Goal: Task Accomplishment & Management: Manage account settings

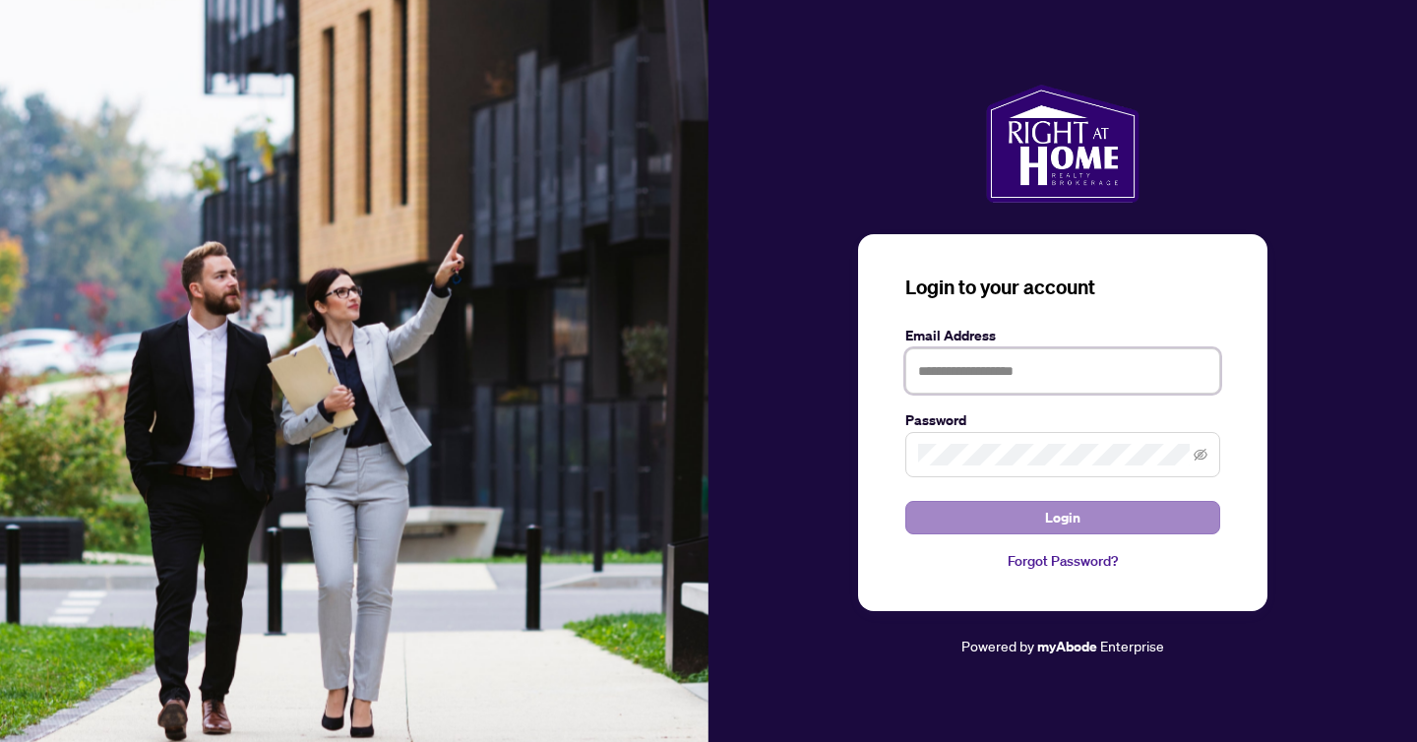
type input "**********"
click at [1073, 521] on span "Login" at bounding box center [1062, 517] width 35 height 31
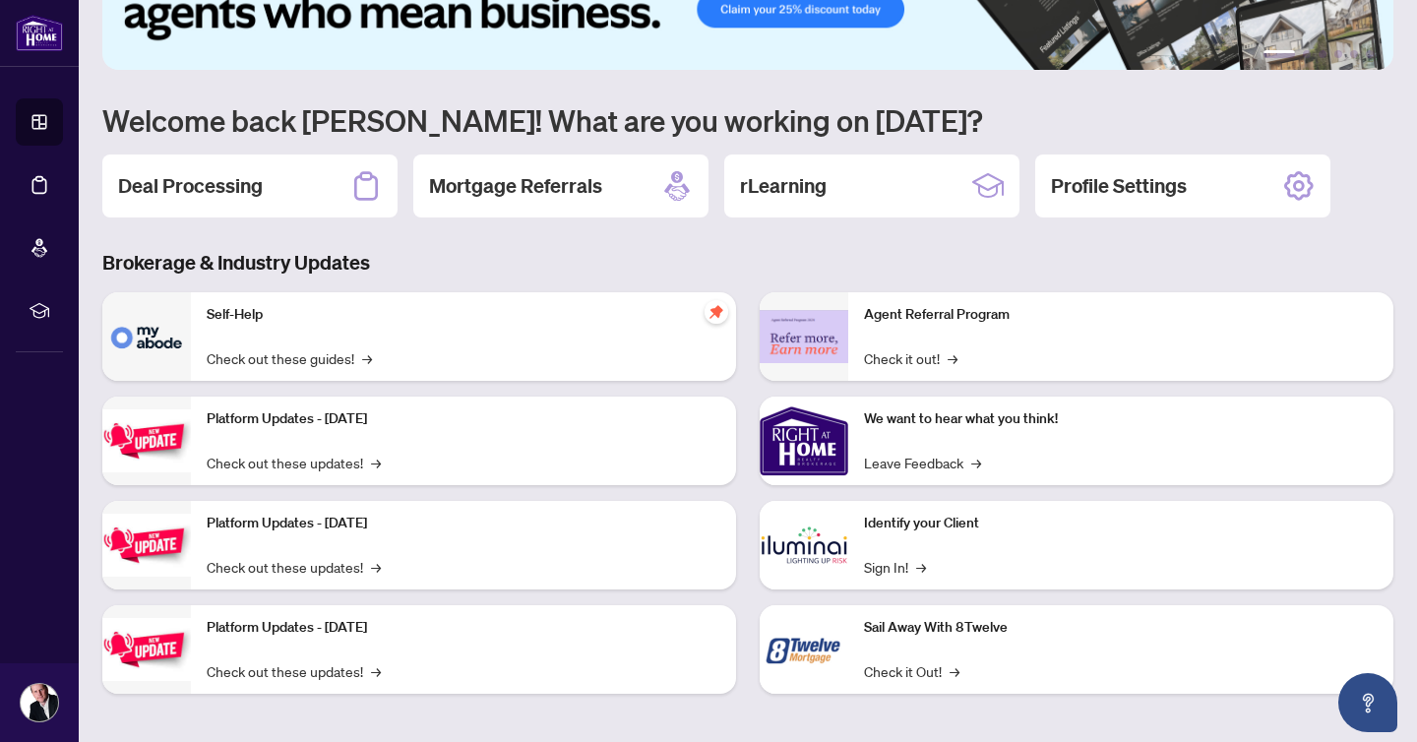
scroll to position [99, 0]
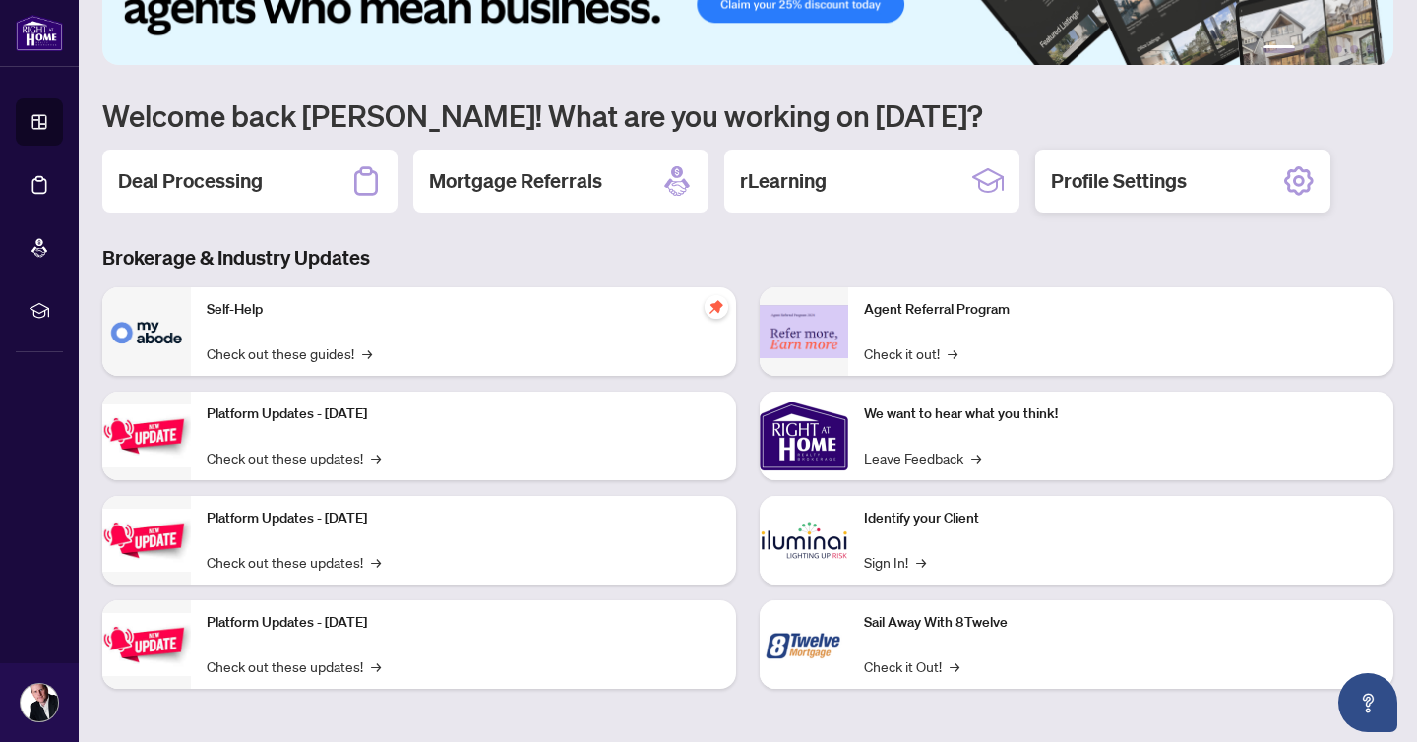
click at [1143, 180] on h2 "Profile Settings" at bounding box center [1119, 181] width 136 height 28
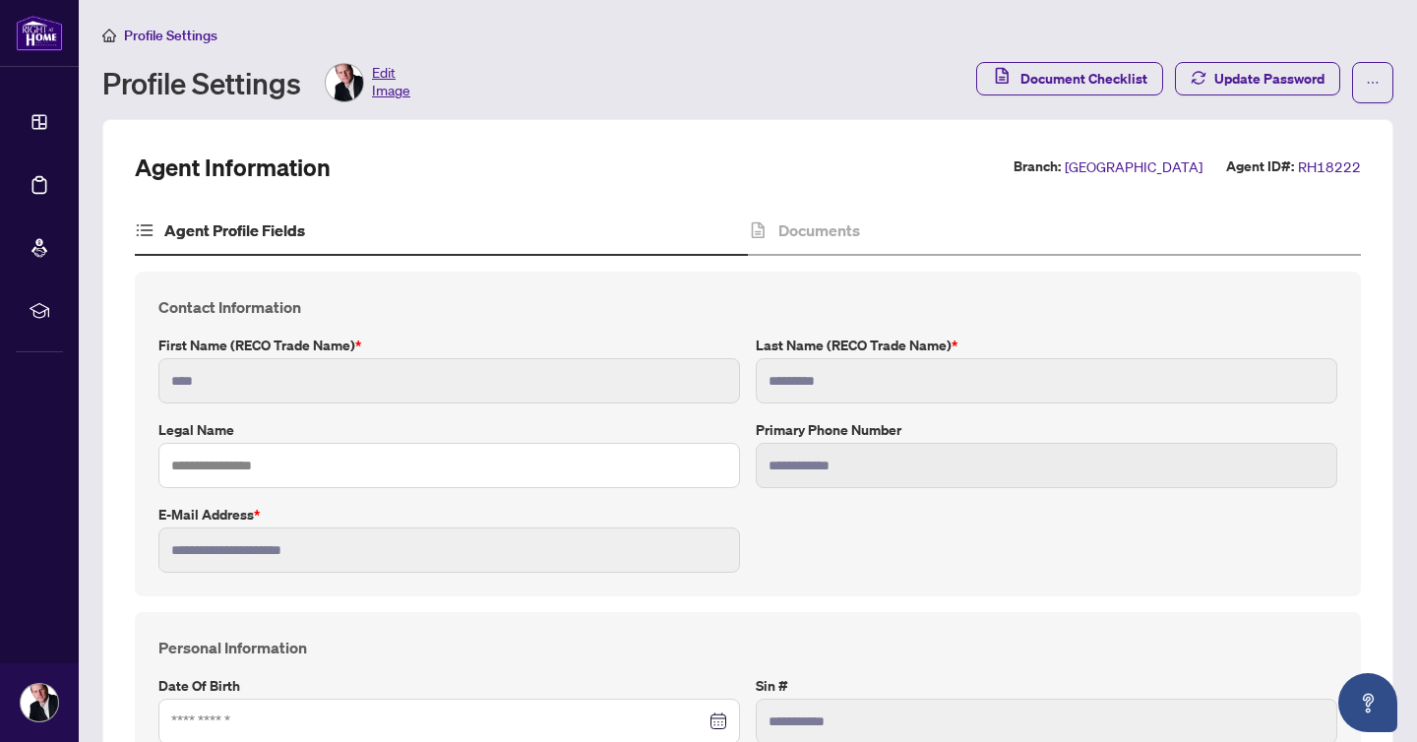
type input "**********"
type input "****"
type input "**********"
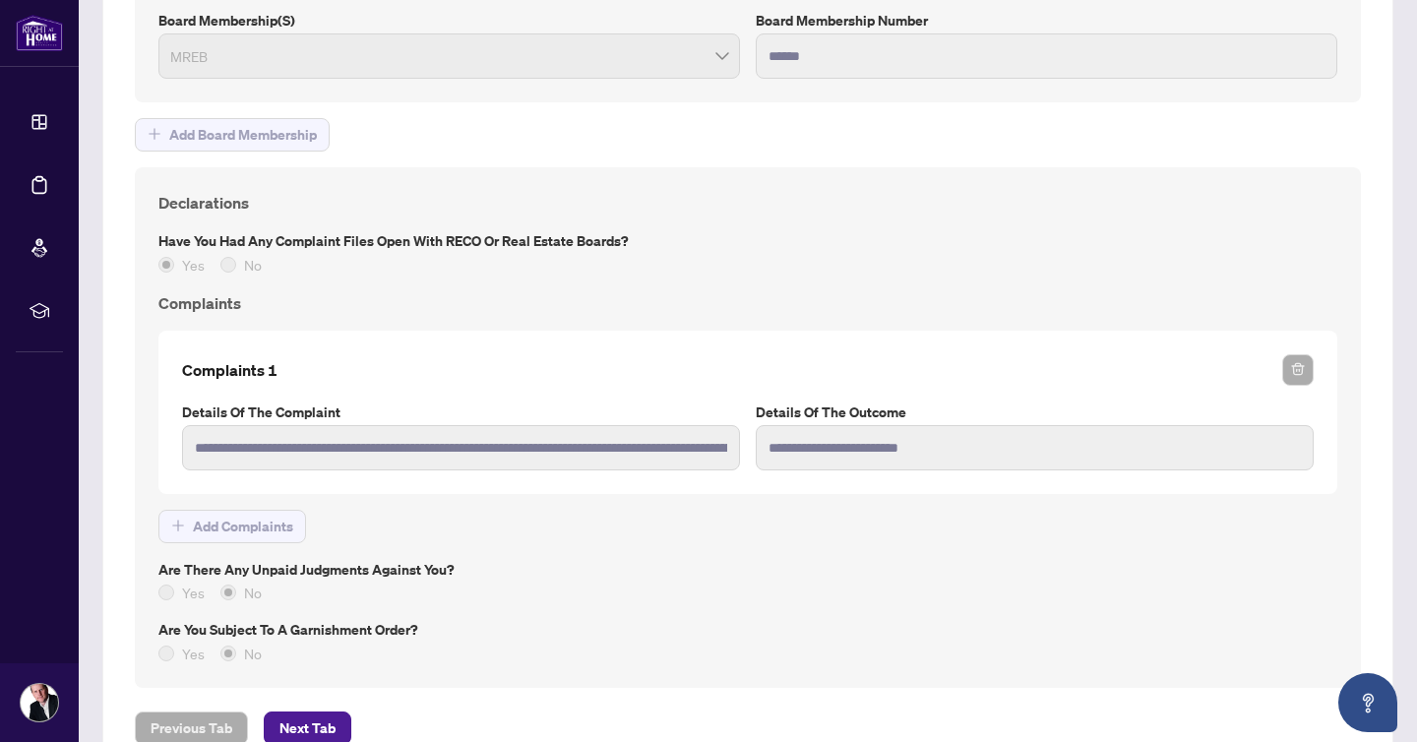
scroll to position [2097, 0]
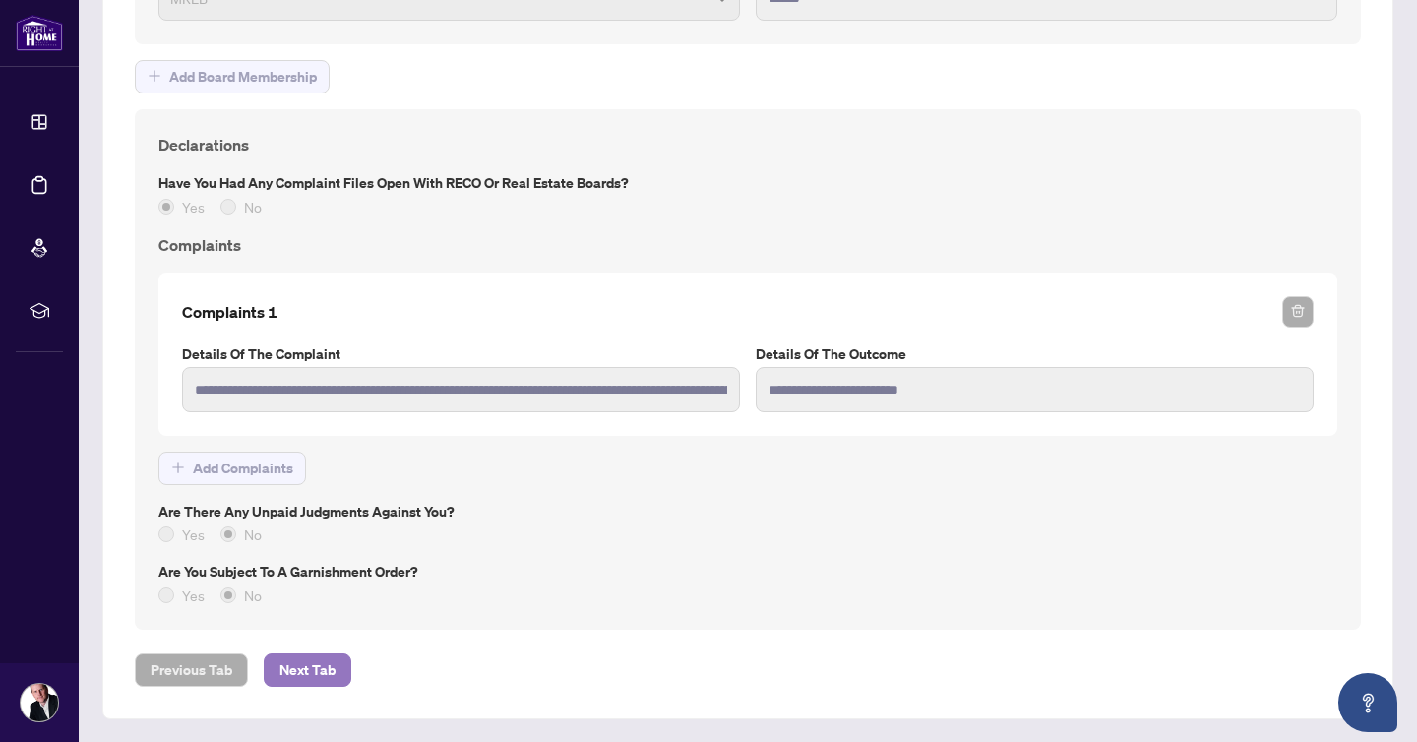
click at [327, 668] on span "Next Tab" at bounding box center [307, 669] width 56 height 31
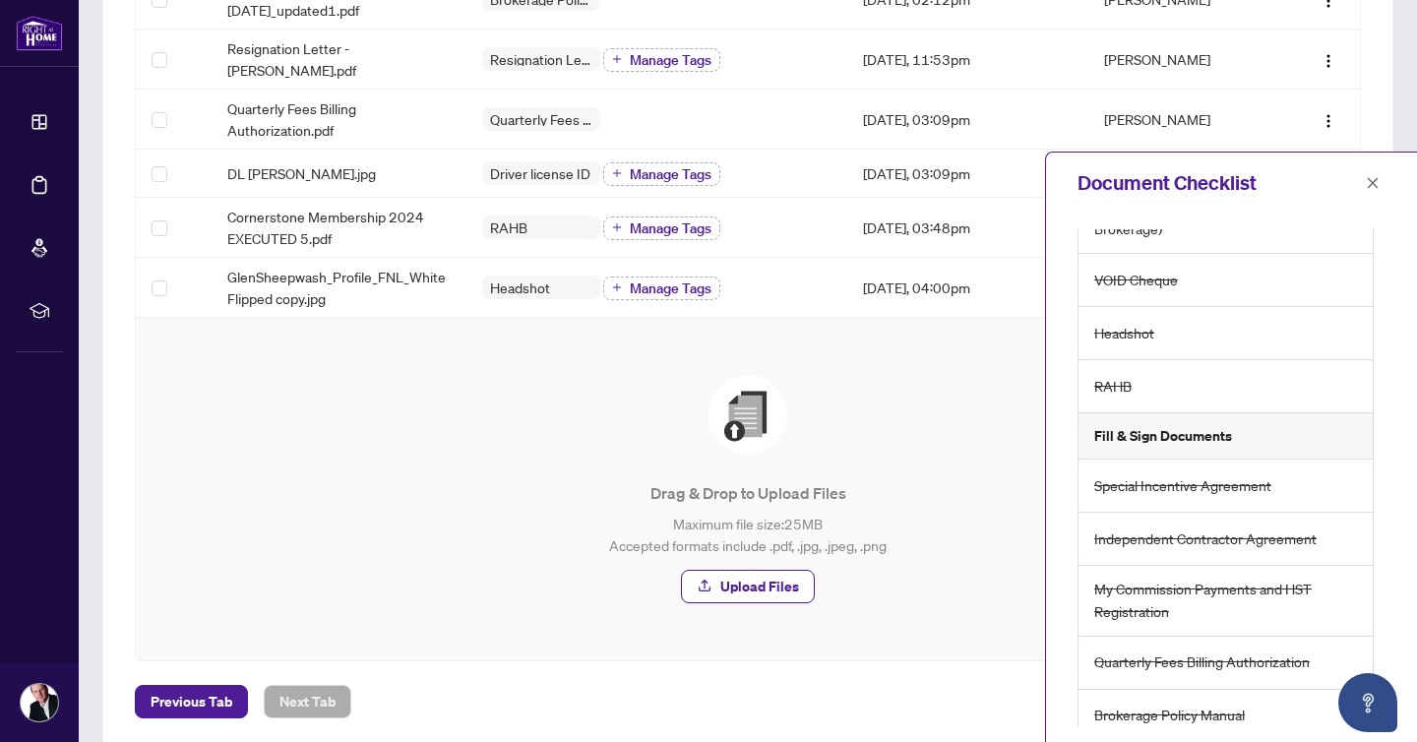
scroll to position [608, 0]
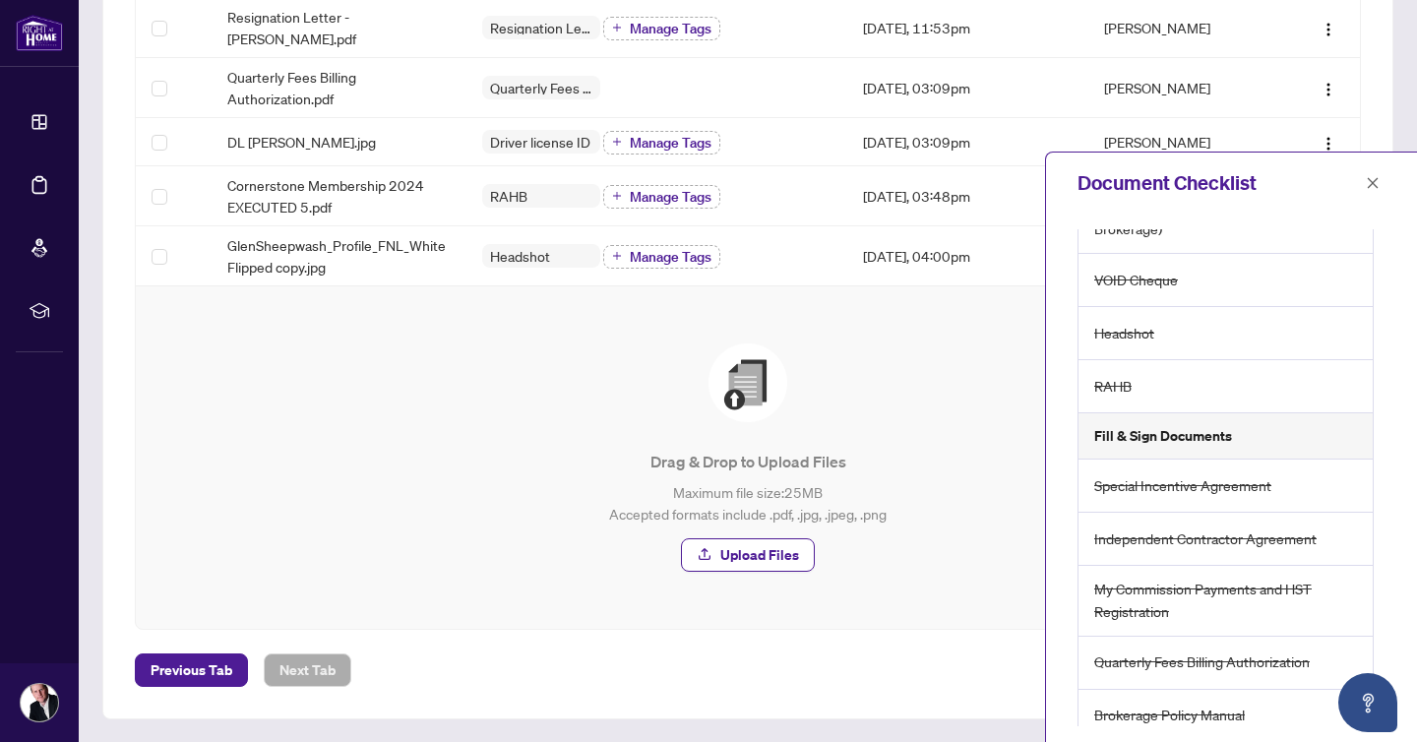
click at [1217, 433] on h5 "Fill & Sign Documents" at bounding box center [1163, 436] width 138 height 22
click at [1231, 434] on div "Fill & Sign Documents" at bounding box center [1225, 436] width 294 height 46
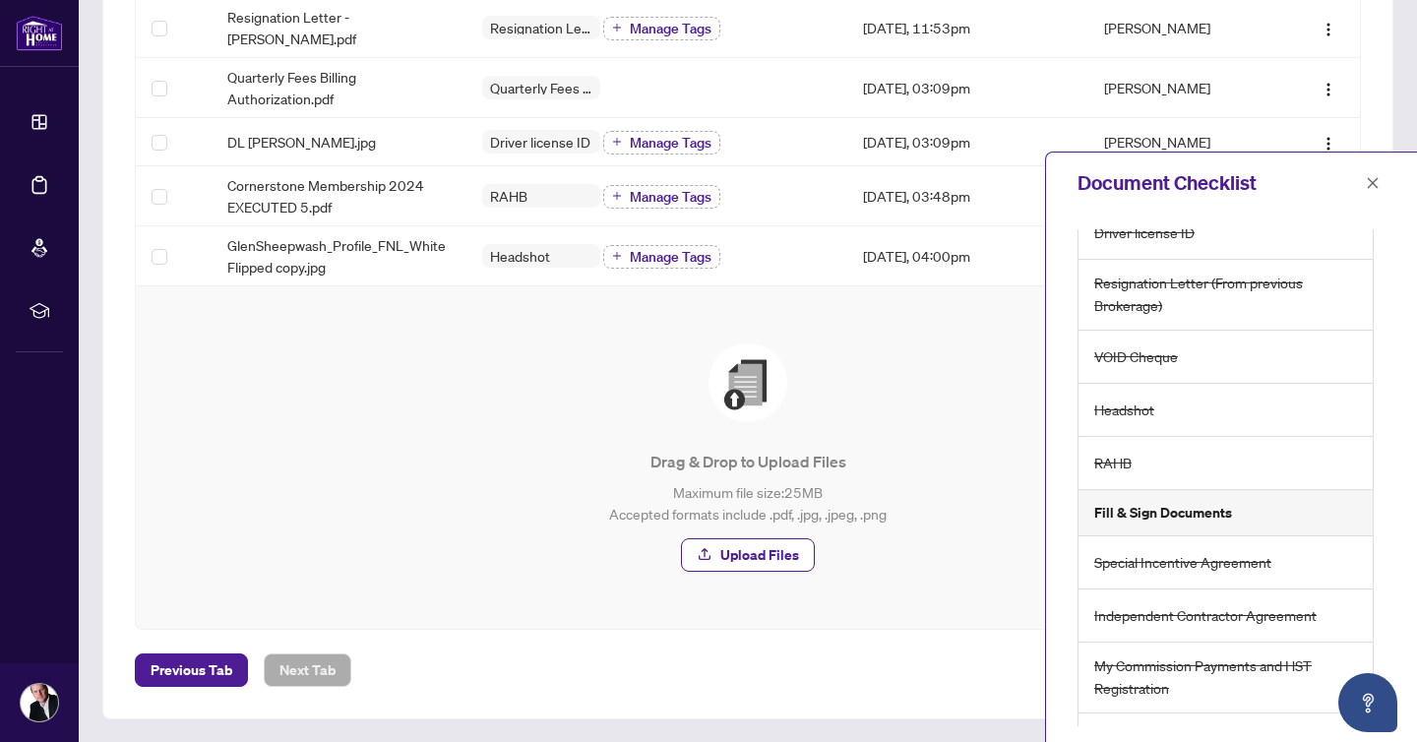
scroll to position [0, 0]
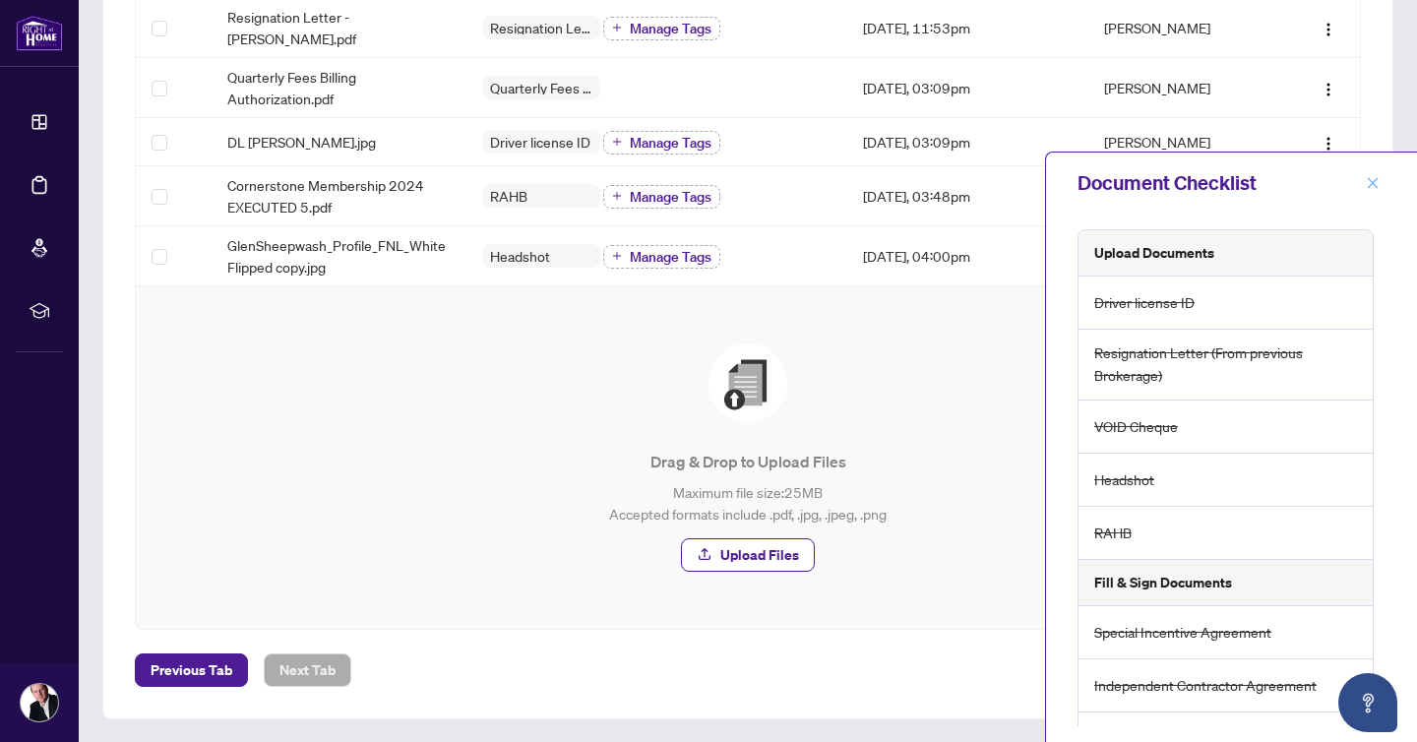
click at [1373, 180] on icon "close" at bounding box center [1373, 183] width 14 height 14
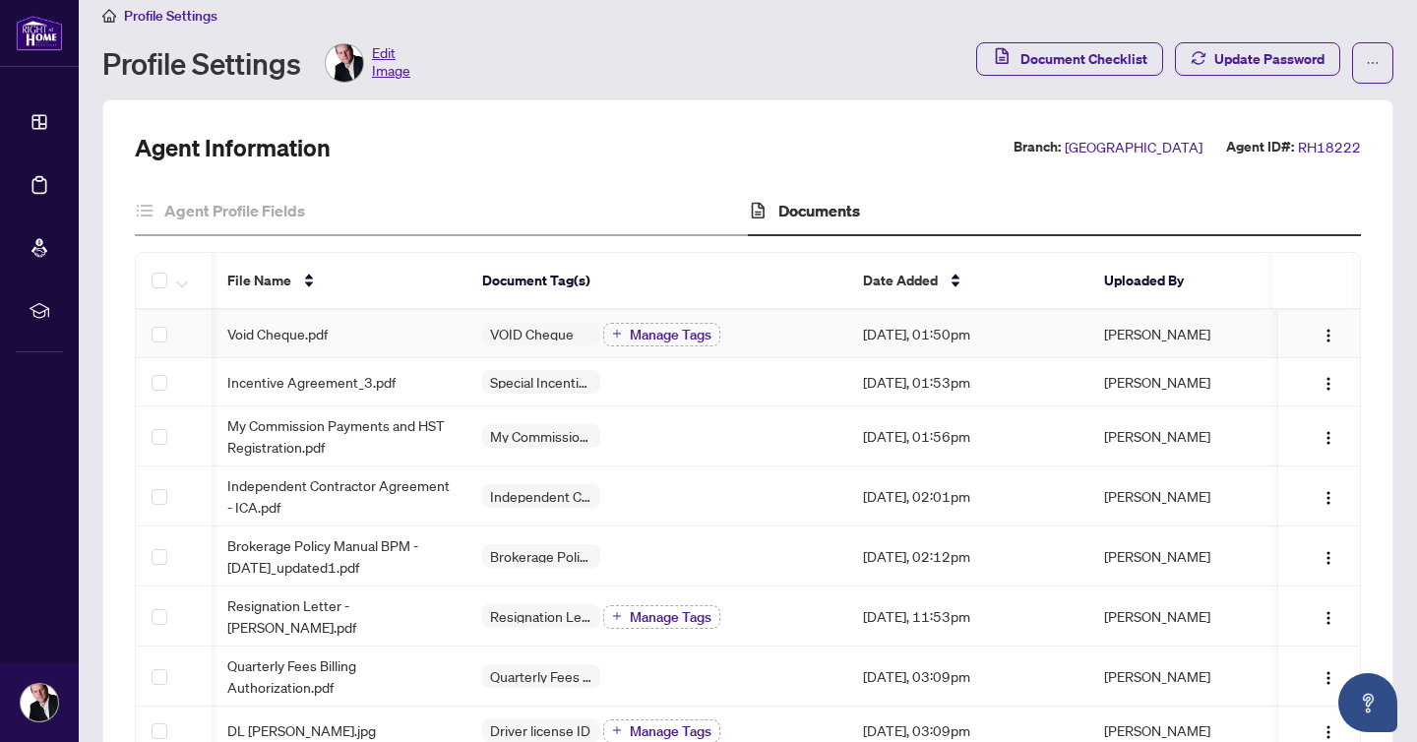
scroll to position [0, 1]
click at [1119, 59] on span "Document Checklist" at bounding box center [1083, 58] width 127 height 31
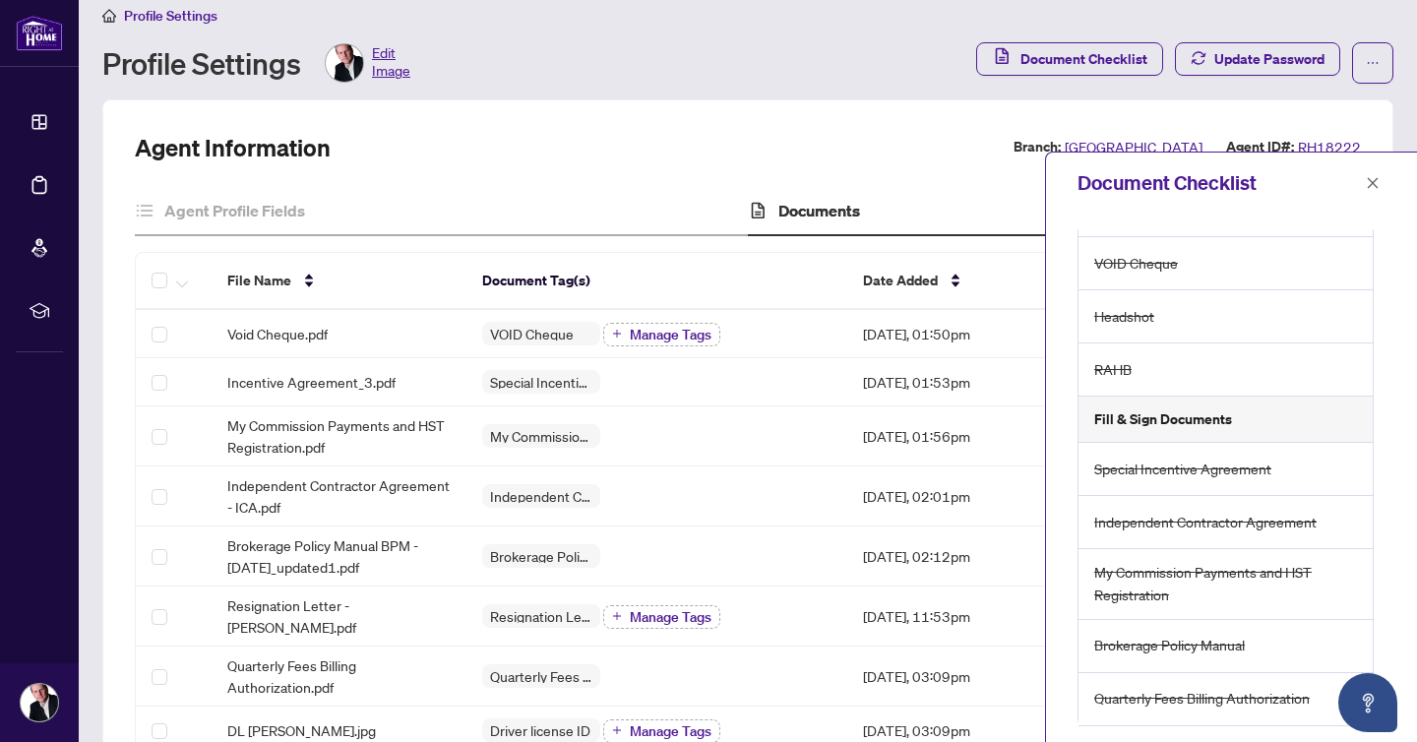
scroll to position [0, 0]
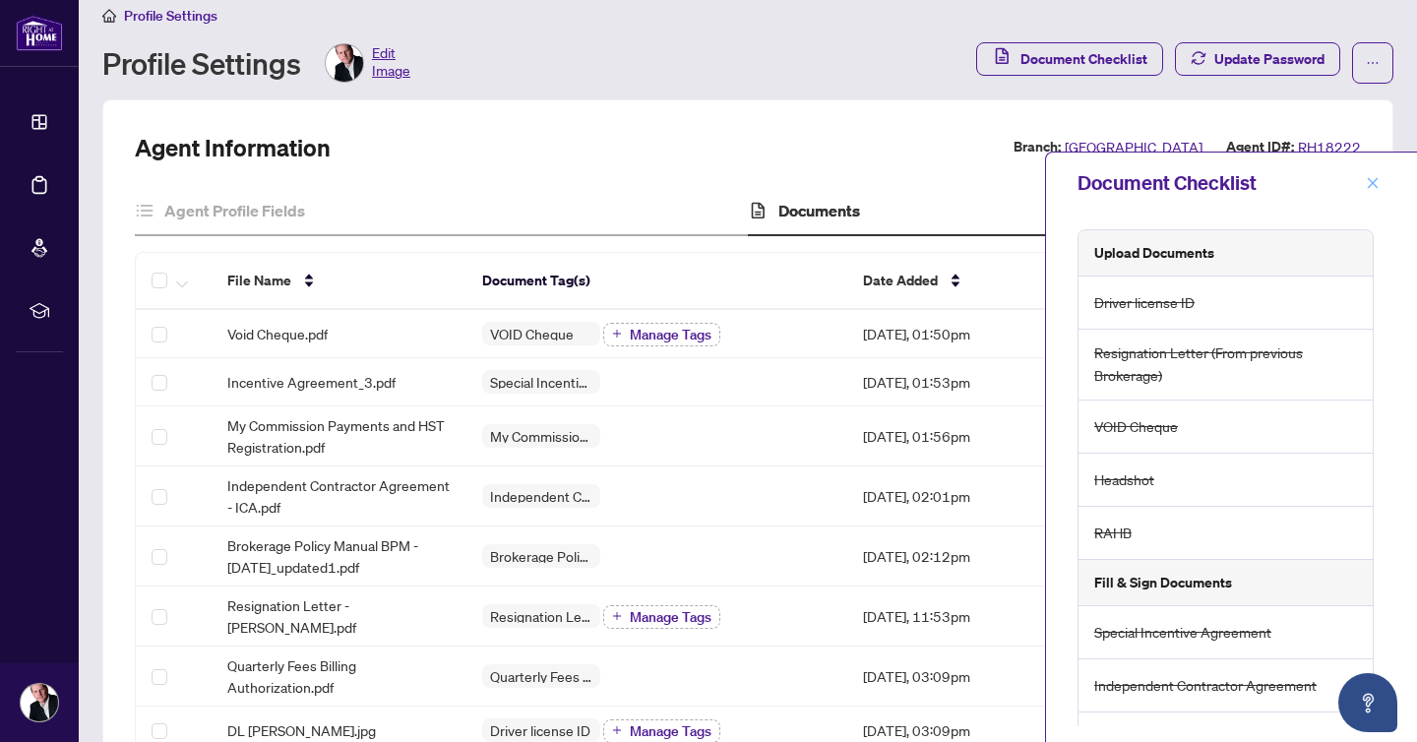
click at [1378, 183] on icon "close" at bounding box center [1373, 183] width 14 height 14
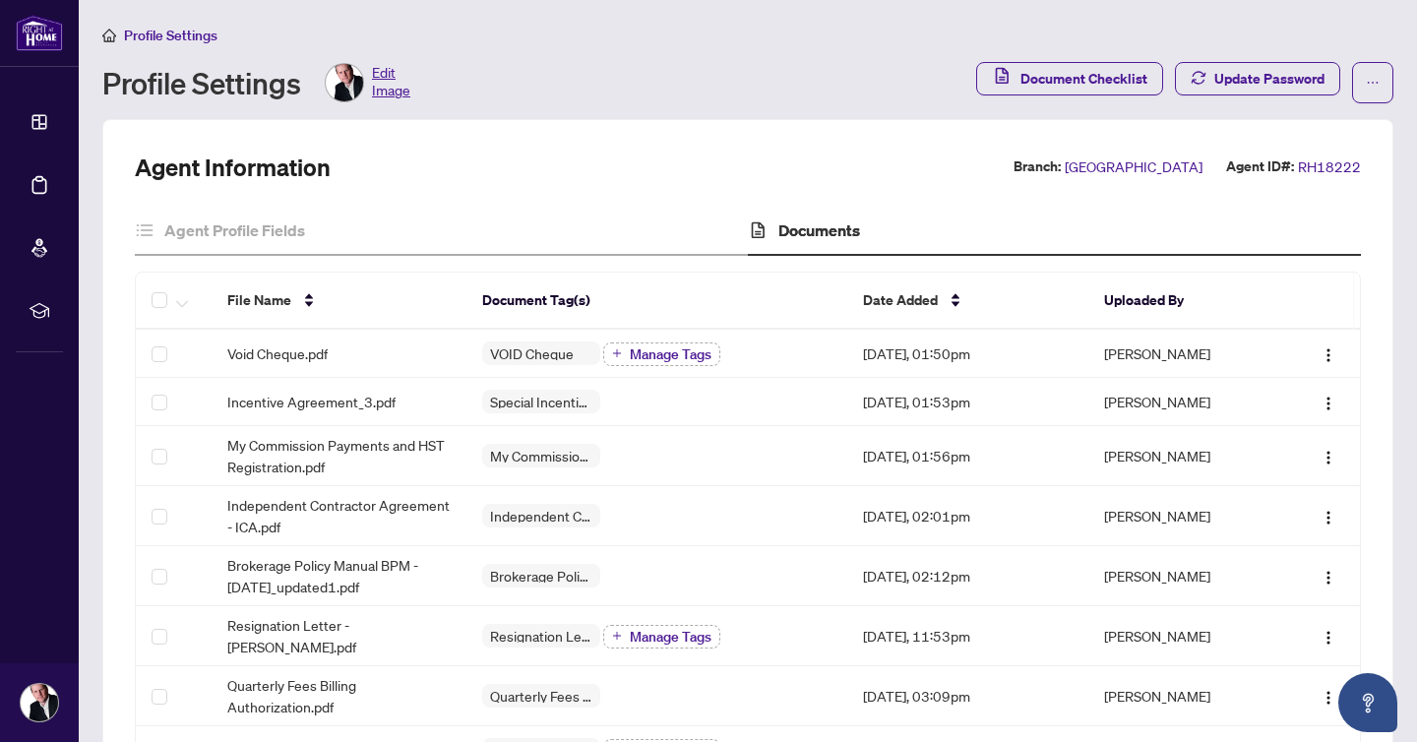
click at [165, 35] on span "Profile Settings" at bounding box center [170, 36] width 93 height 18
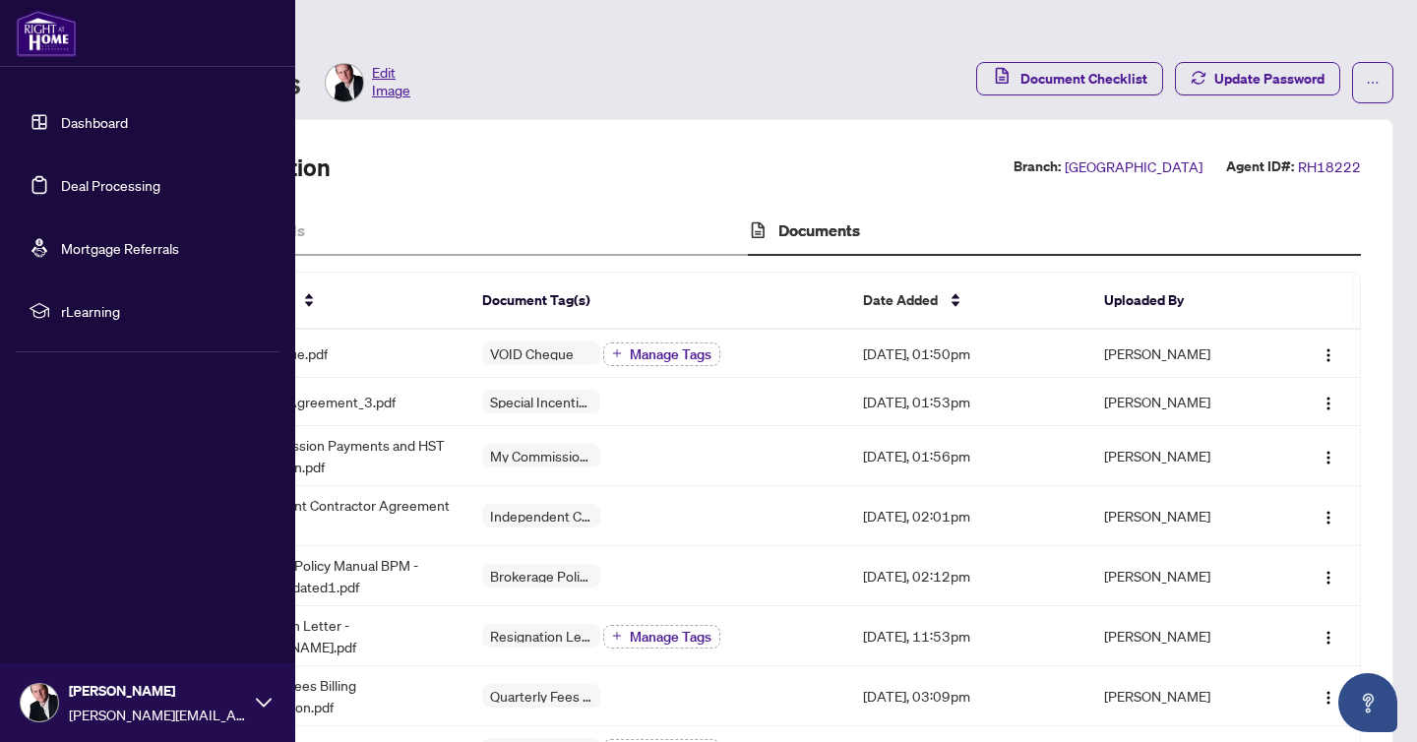
click at [85, 120] on link "Dashboard" at bounding box center [94, 122] width 67 height 18
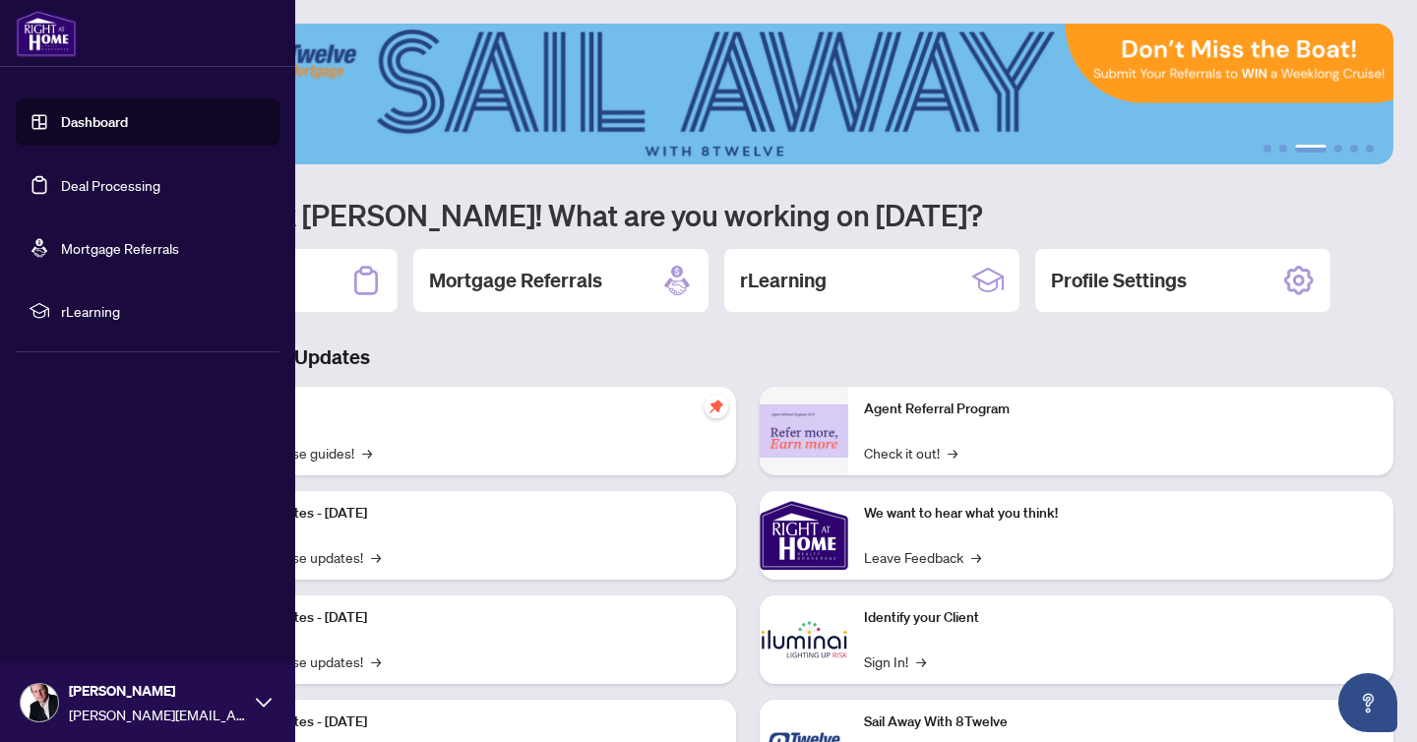
click at [61, 115] on link "Dashboard" at bounding box center [94, 122] width 67 height 18
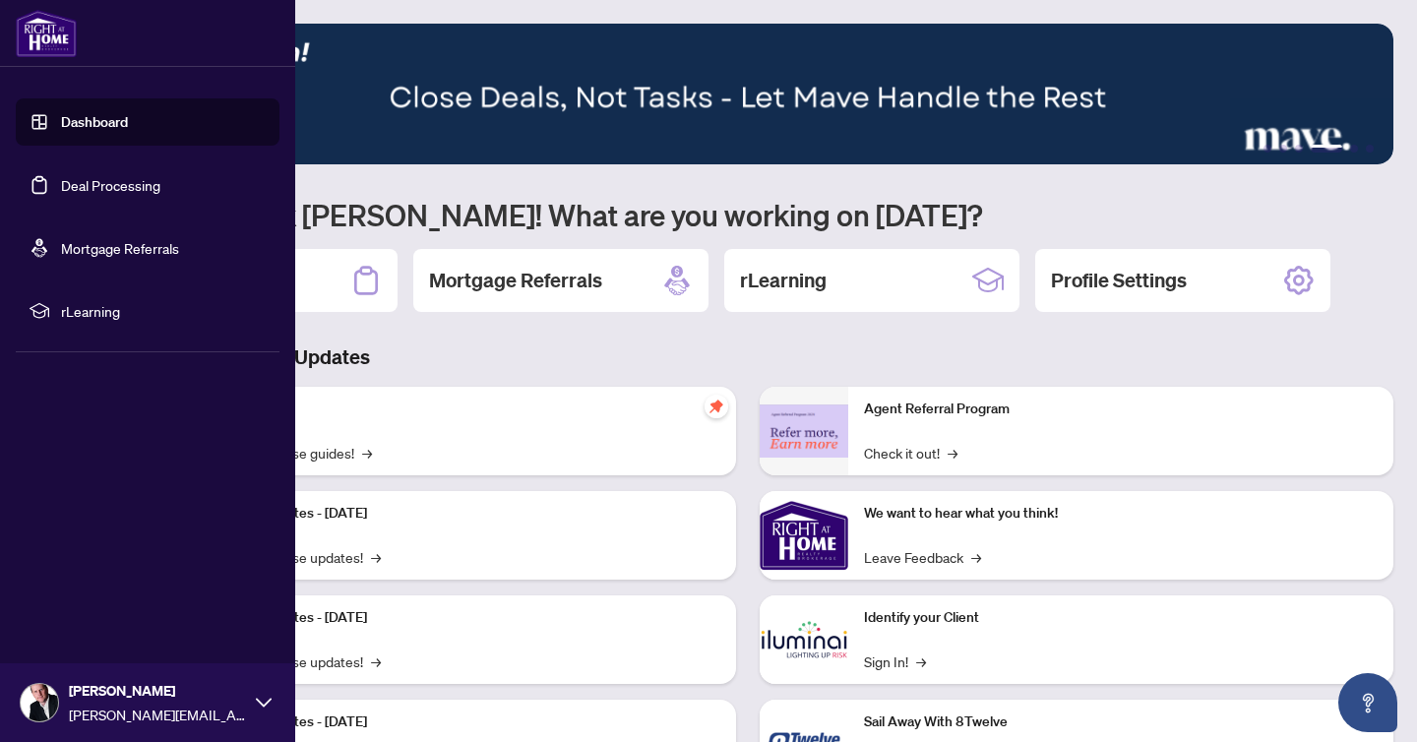
click at [259, 698] on icon at bounding box center [264, 703] width 16 height 16
click at [96, 582] on span "Logout" at bounding box center [79, 585] width 44 height 31
